Goal: Navigation & Orientation: Understand site structure

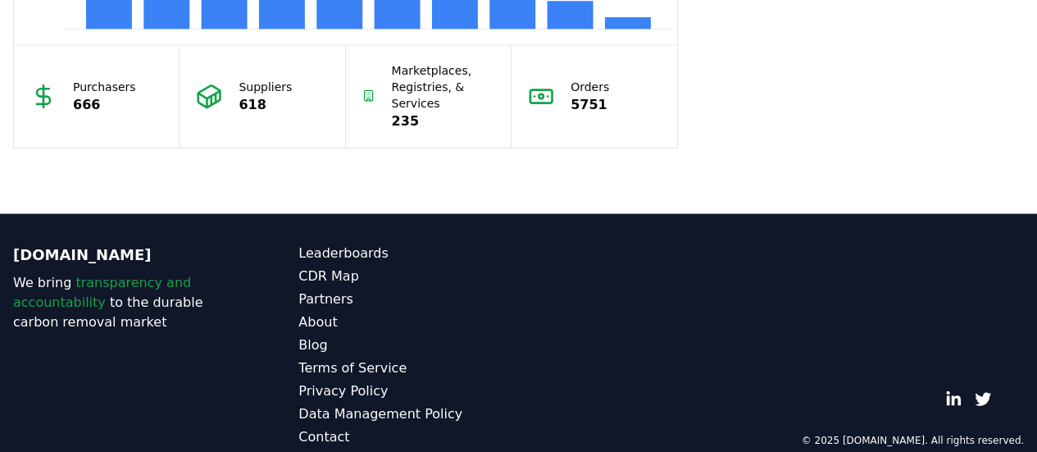
scroll to position [1672, 0]
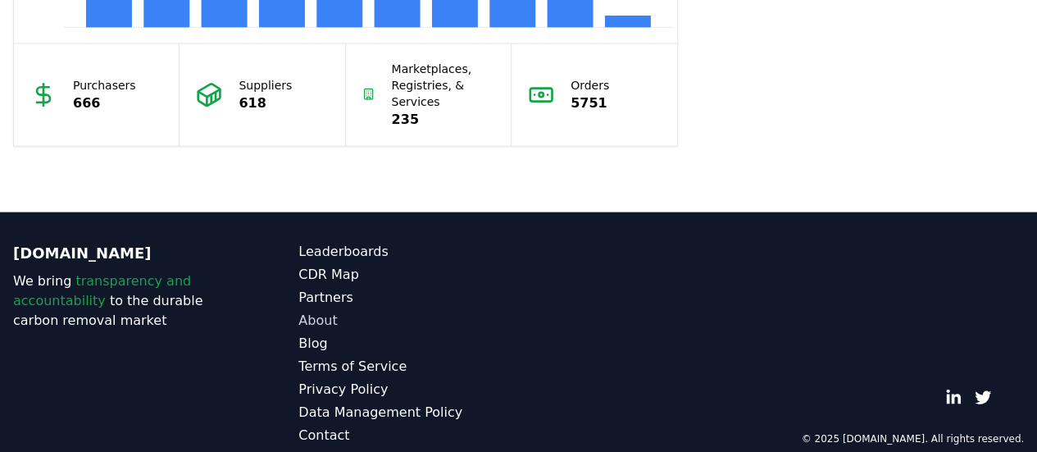
click at [321, 320] on link "About" at bounding box center [408, 321] width 220 height 20
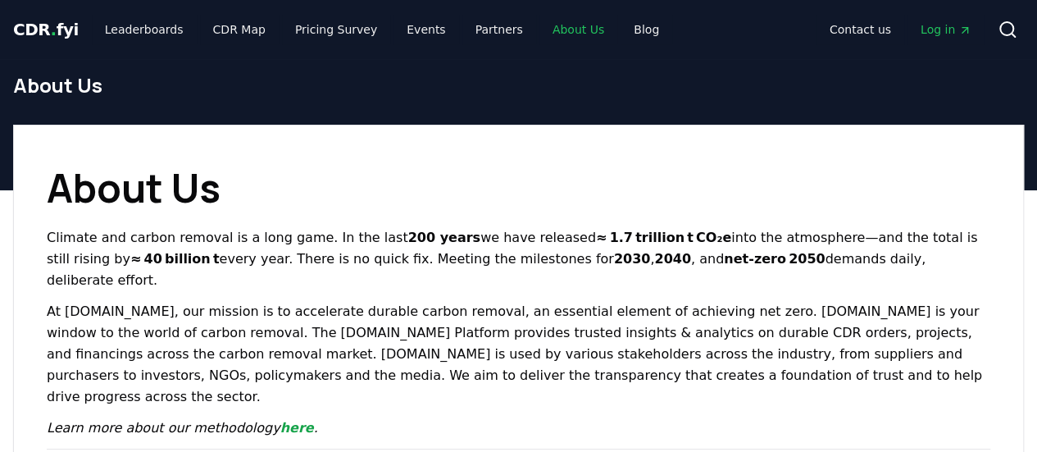
click at [550, 30] on link "About Us" at bounding box center [578, 30] width 78 height 30
click at [620, 34] on link "Blog" at bounding box center [646, 30] width 52 height 30
click at [620, 35] on link "Blog" at bounding box center [646, 30] width 52 height 30
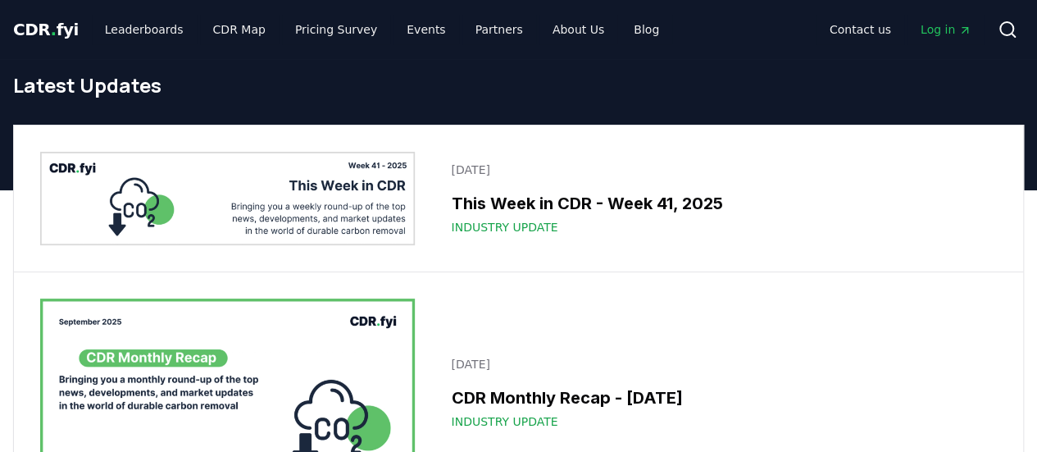
click at [81, 26] on div "CDR . fyi Leaderboards CDR Map Pricing Survey Events Partners About Us Blog" at bounding box center [342, 30] width 659 height 30
click at [66, 25] on span "CDR . fyi" at bounding box center [46, 30] width 66 height 20
